Goal: Task Accomplishment & Management: Use online tool/utility

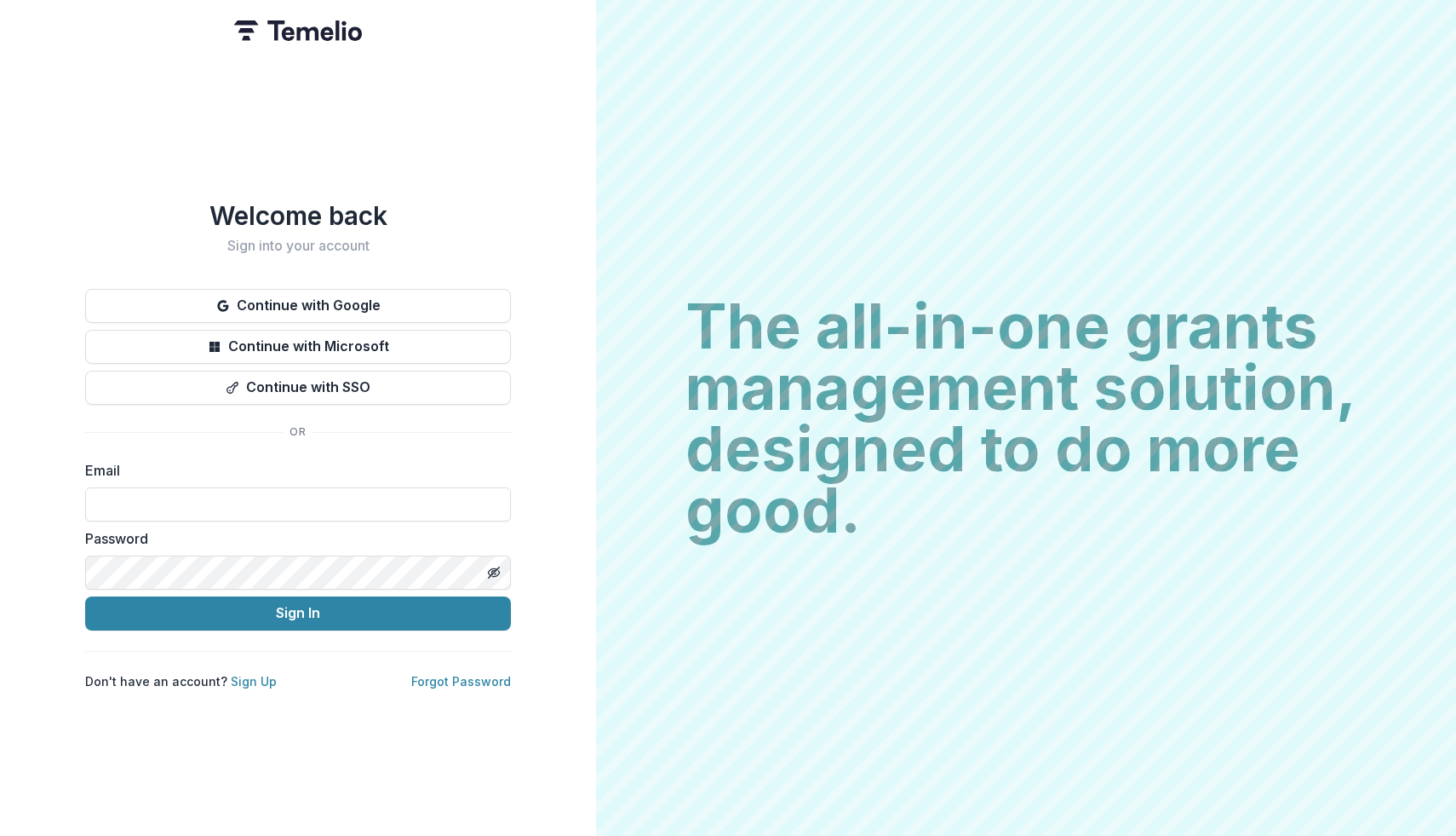
type input "**********"
click at [85, 597] on button "Sign In" at bounding box center [298, 614] width 425 height 34
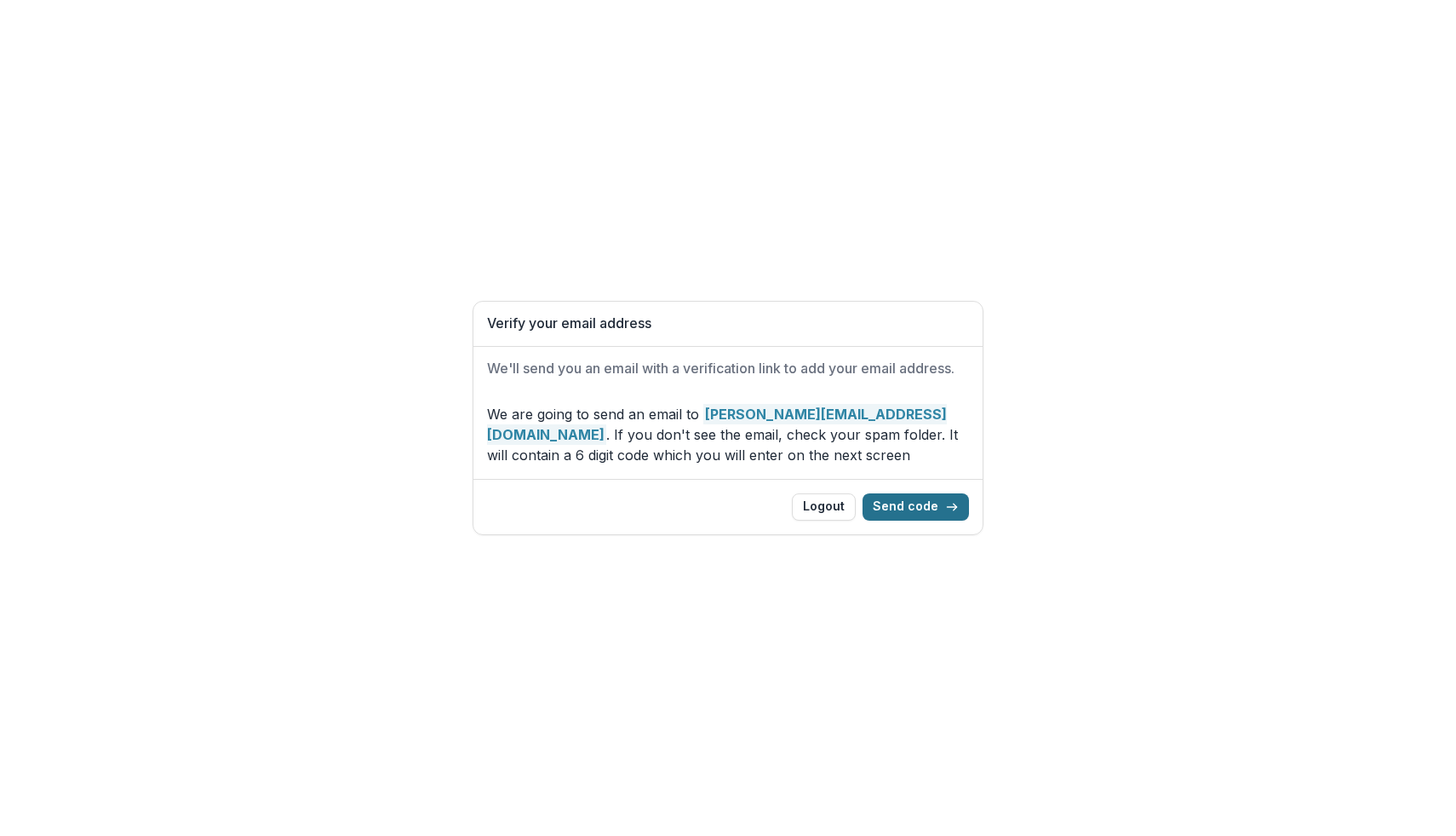
click at [921, 511] on button "Send code" at bounding box center [916, 506] width 106 height 28
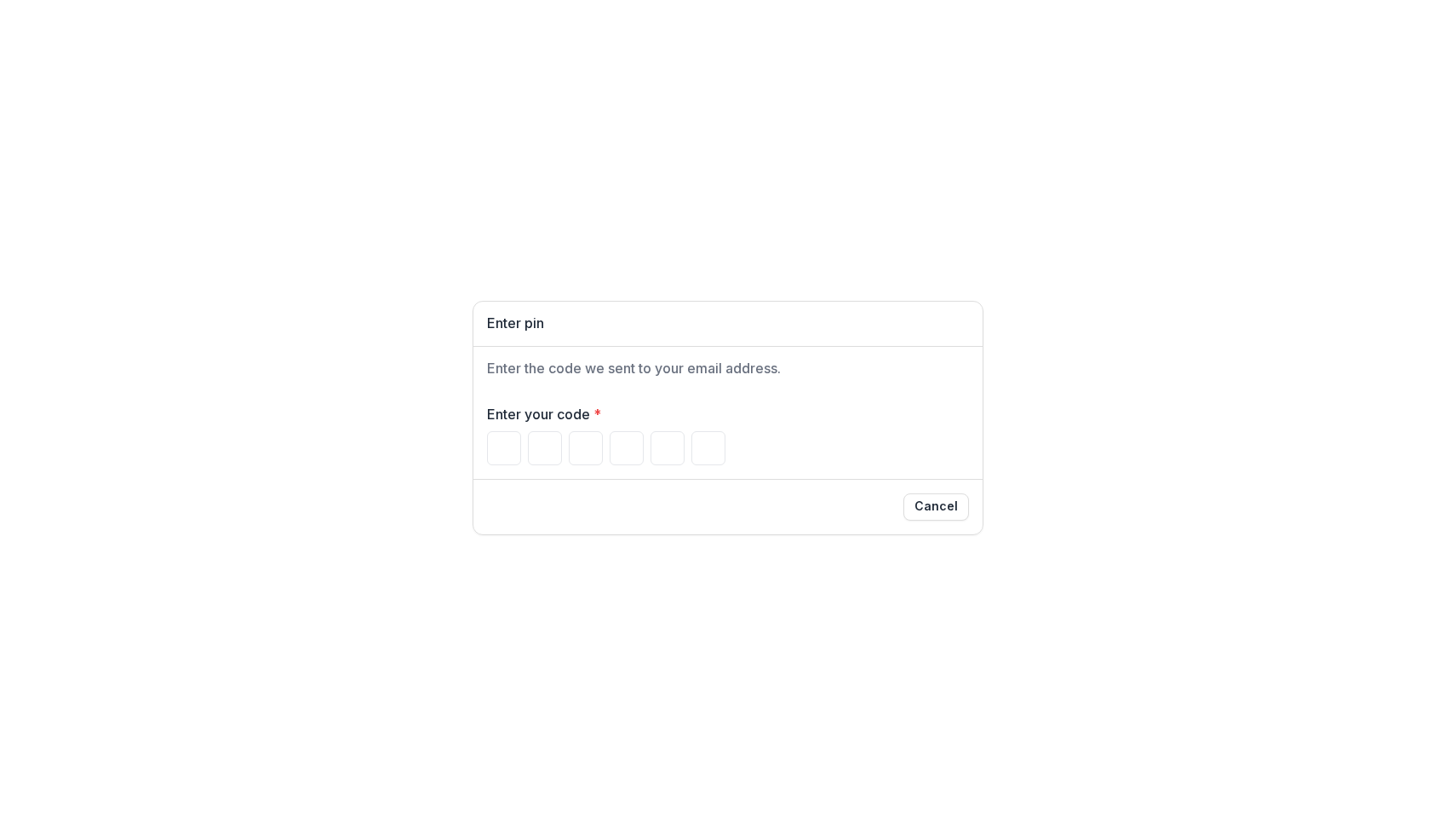
type input "*"
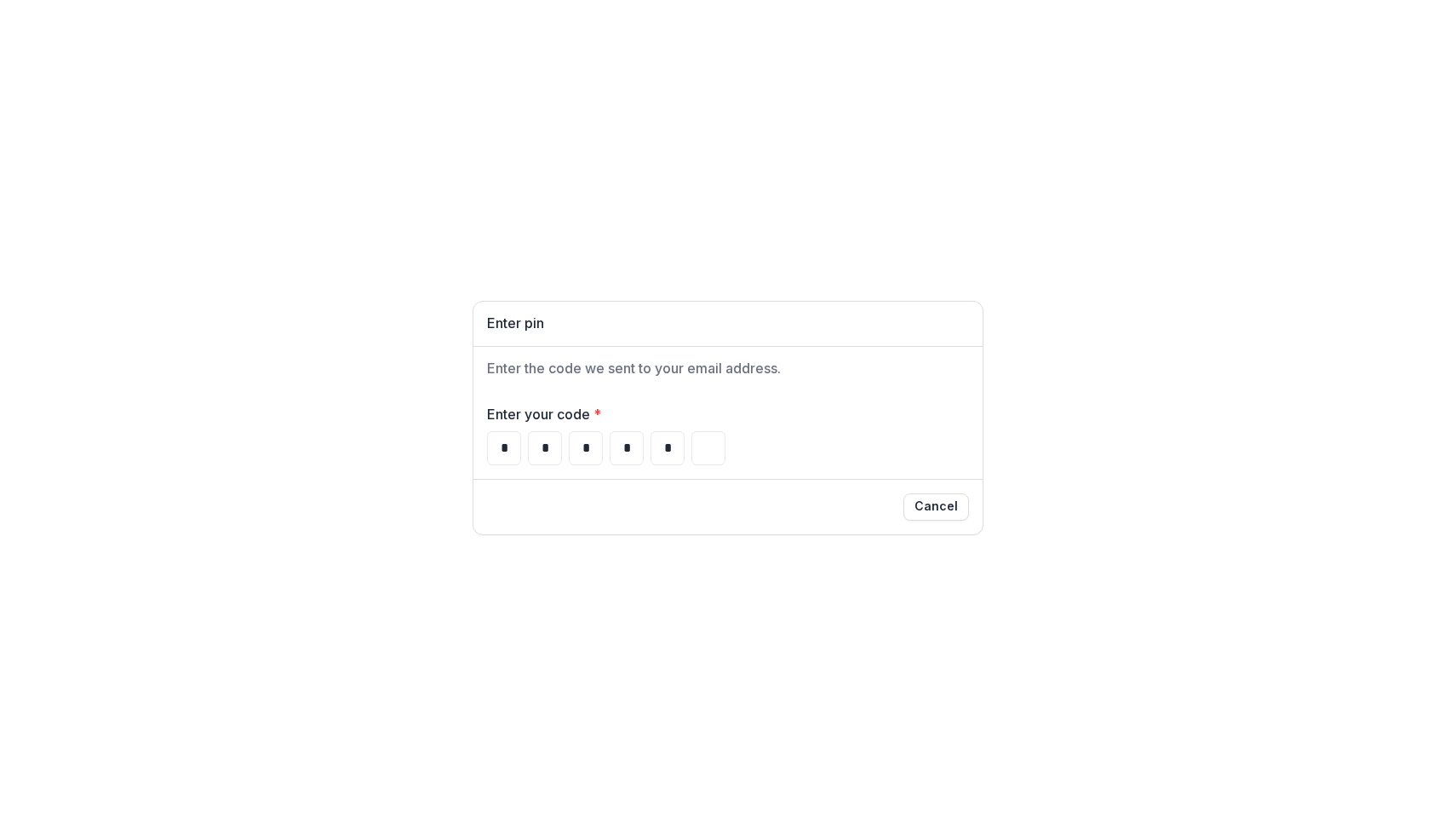
type input "*"
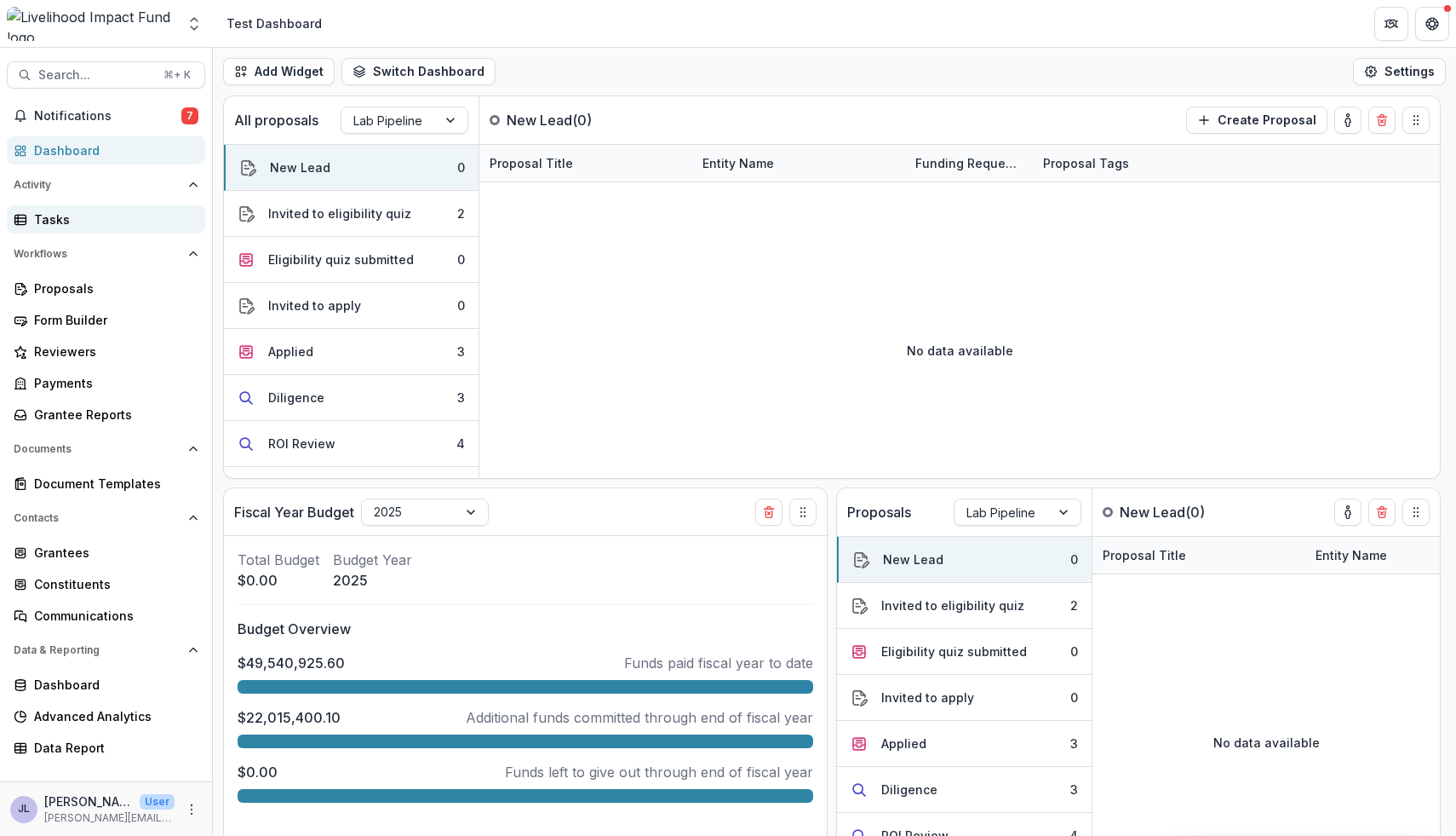
click at [119, 213] on div "Tasks" at bounding box center [113, 218] width 158 height 18
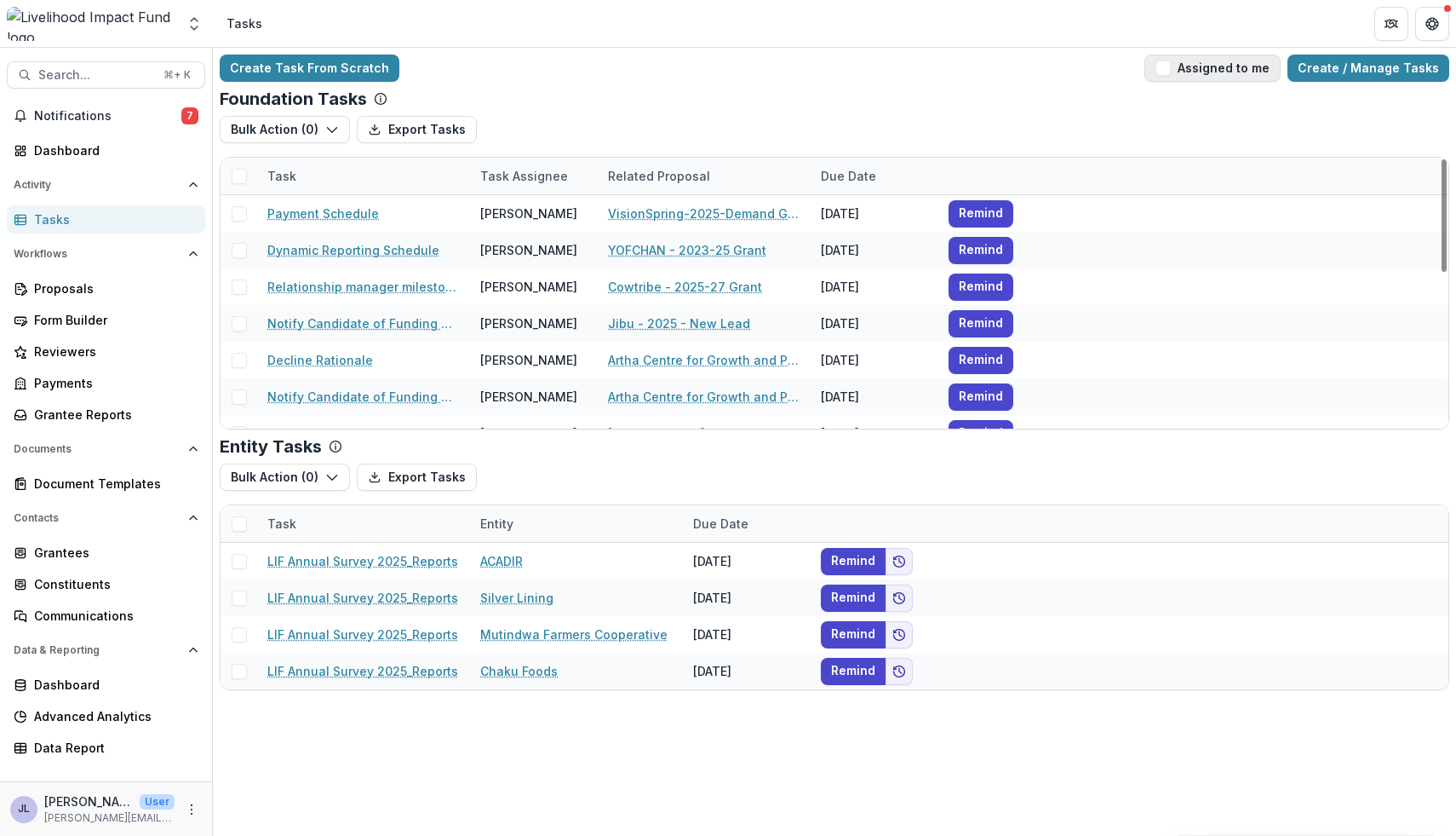
click at [1171, 71] on span "button" at bounding box center [1163, 68] width 15 height 15
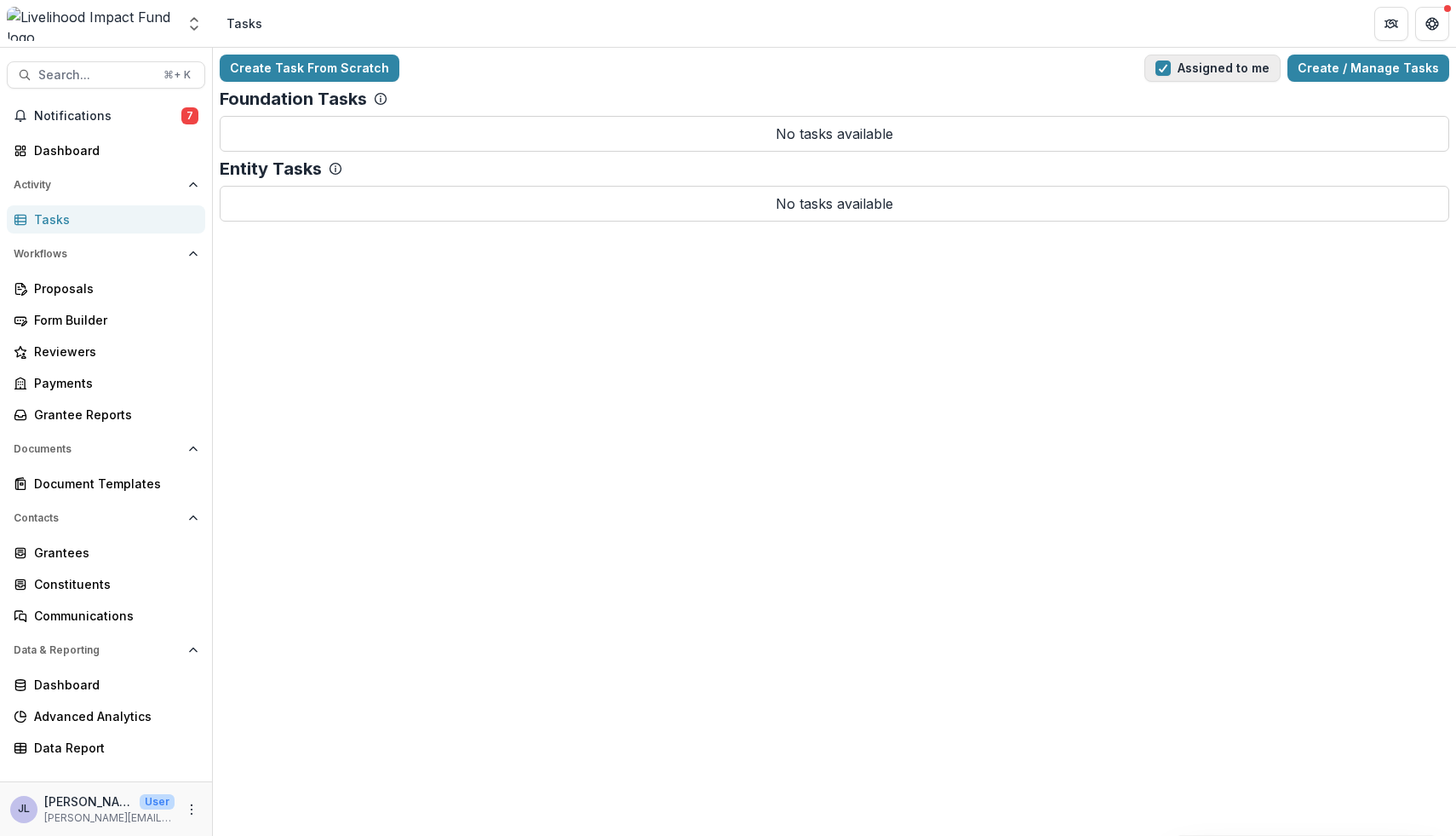
click at [1167, 66] on span "button" at bounding box center [1163, 68] width 15 height 15
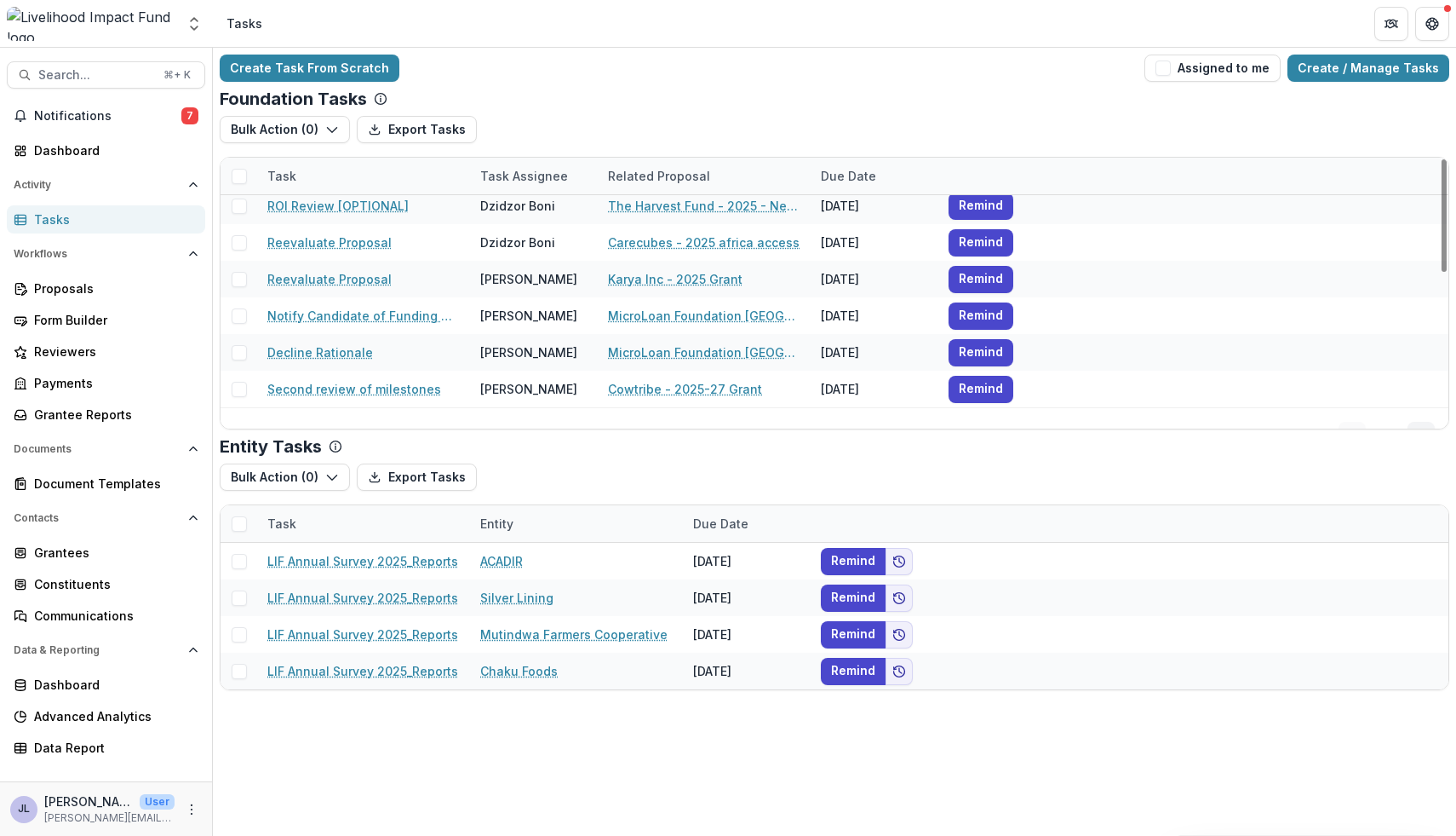
scroll to position [371, 0]
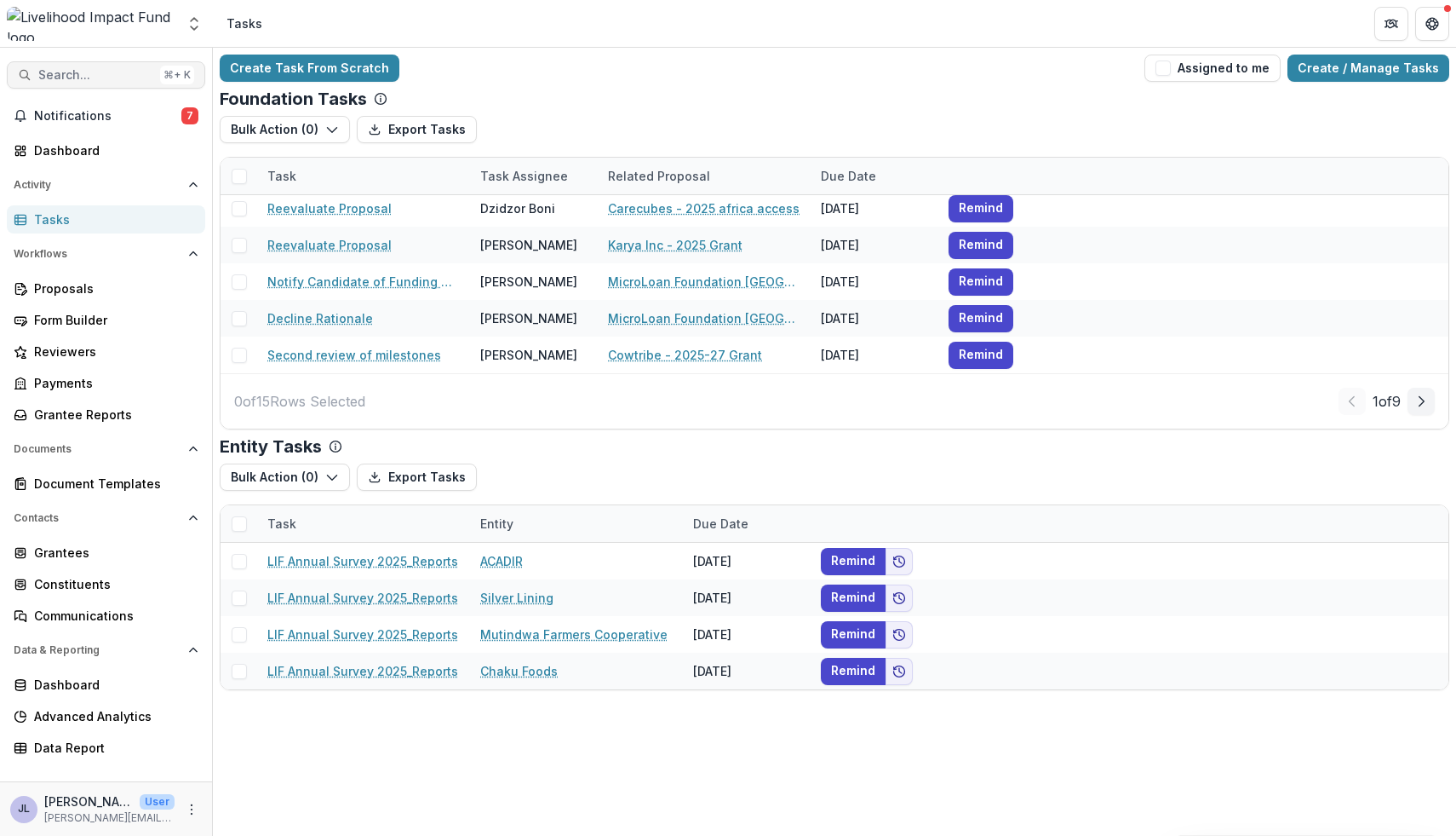
click at [116, 71] on span "Search..." at bounding box center [95, 75] width 115 height 14
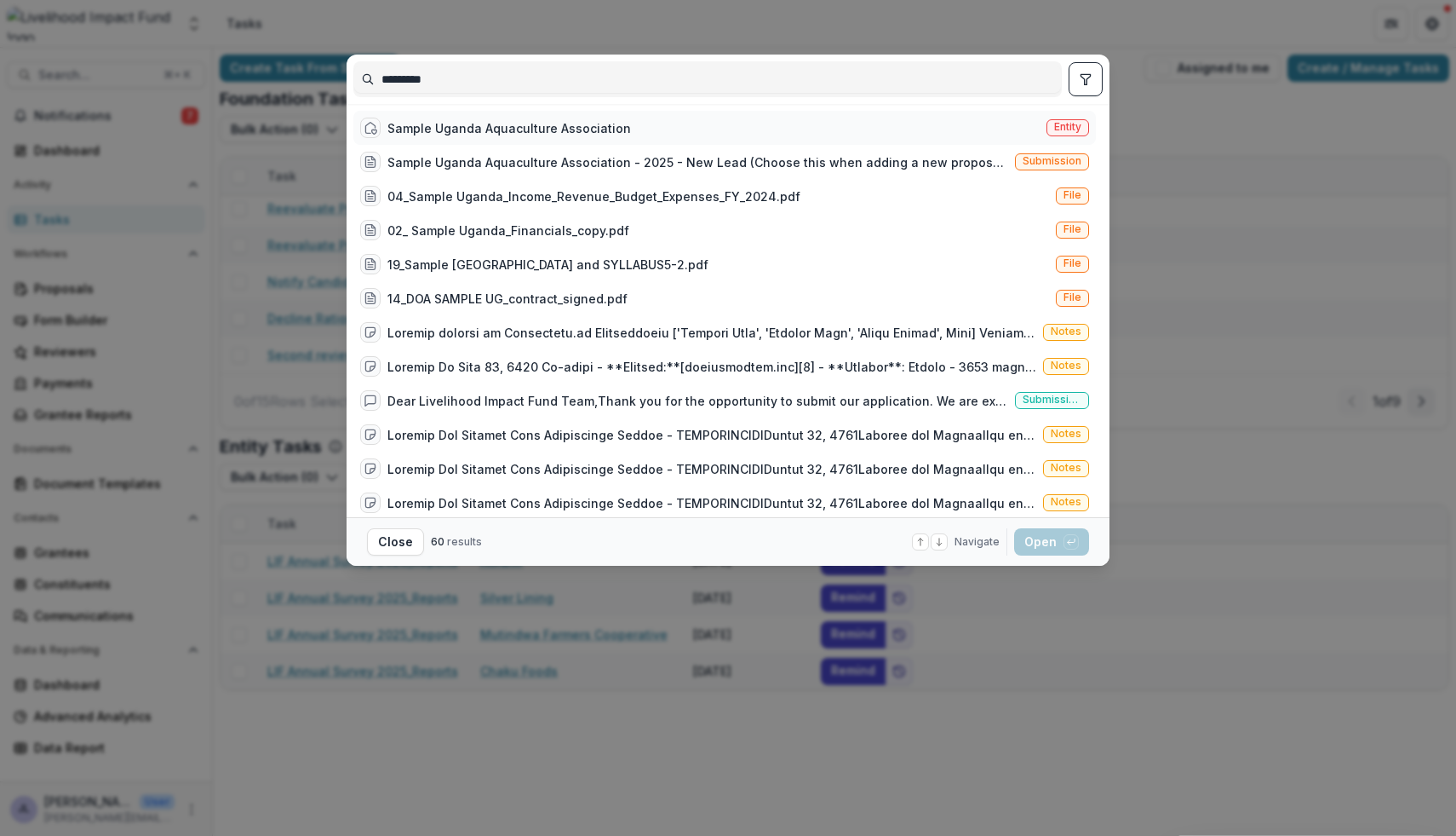
type input "*********"
click at [559, 124] on div "Sample Uganda Aquaculture Association" at bounding box center [509, 128] width 243 height 18
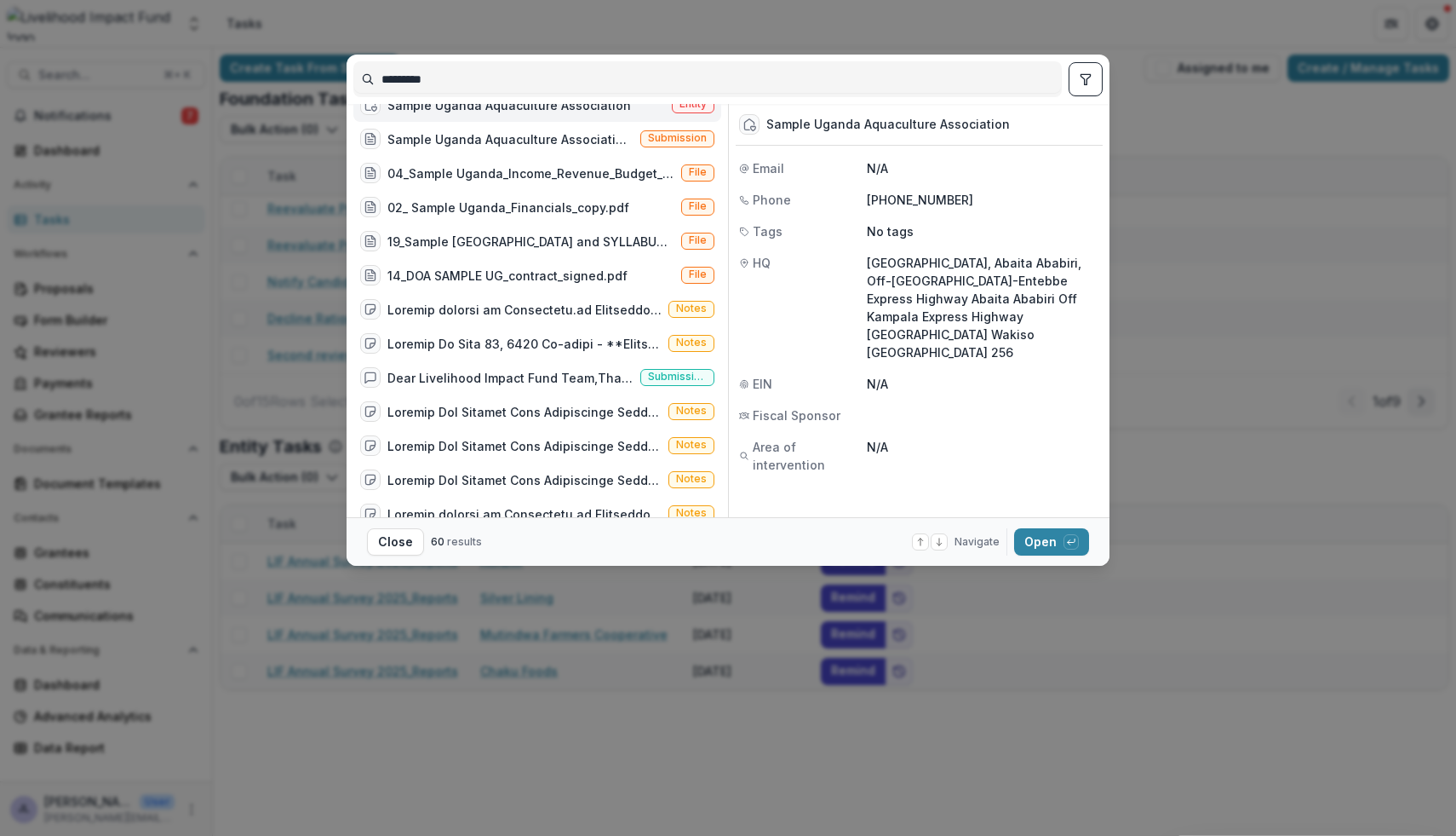
scroll to position [0, 0]
